Goal: Task Accomplishment & Management: Use online tool/utility

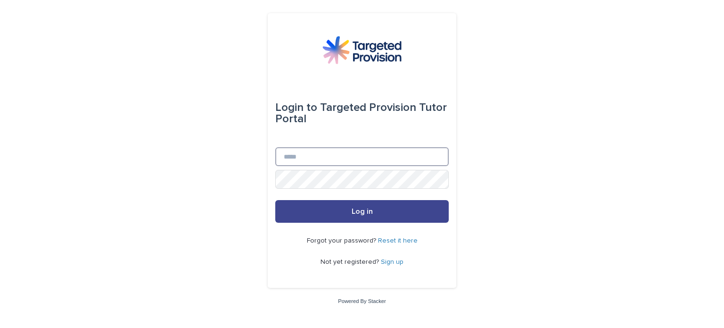
type input "**********"
click at [356, 210] on span "Log in" at bounding box center [362, 211] width 21 height 8
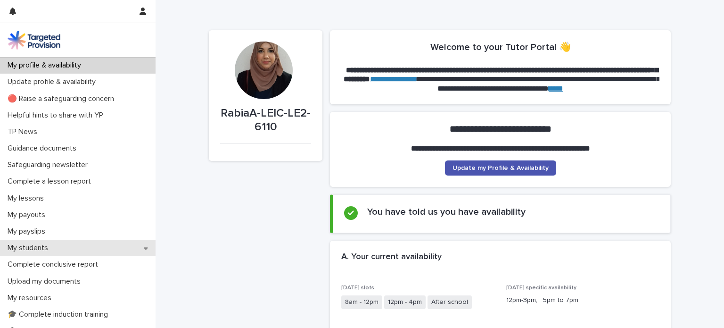
click at [42, 242] on div "My students" at bounding box center [78, 247] width 156 height 16
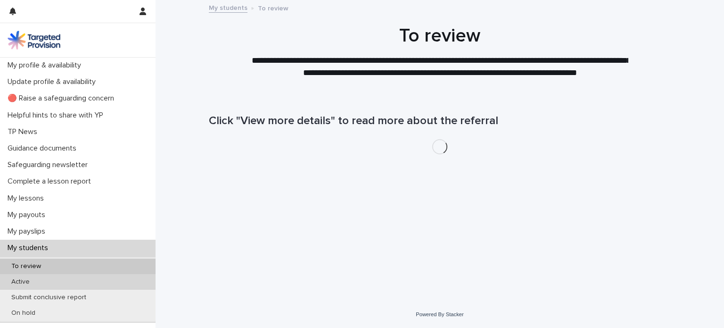
click at [36, 278] on p "Active" at bounding box center [20, 282] width 33 height 8
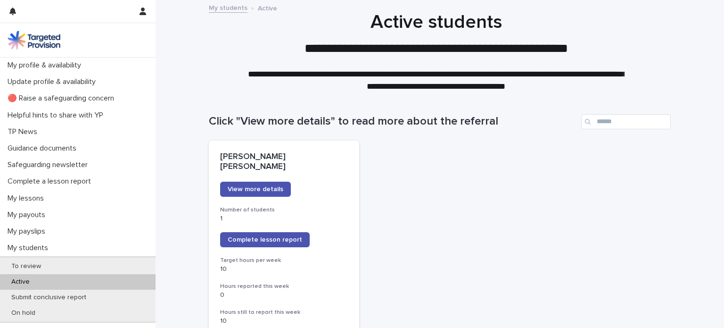
scroll to position [94, 0]
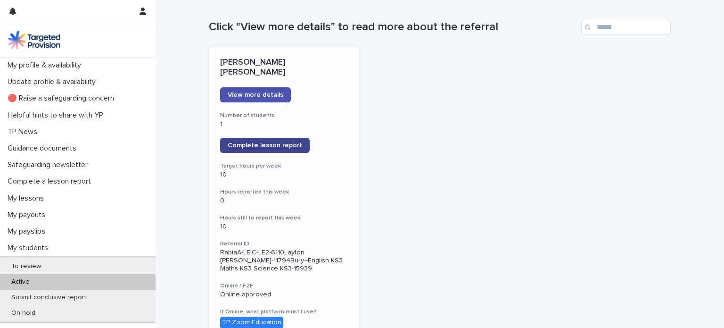
click at [259, 142] on span "Complete lesson report" at bounding box center [265, 145] width 74 height 7
